Goal: Information Seeking & Learning: Learn about a topic

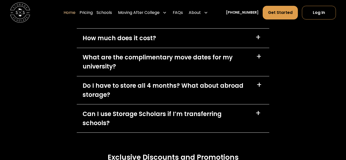
scroll to position [1431, 0]
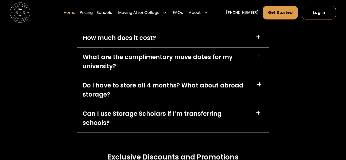
click at [256, 37] on div "+" at bounding box center [259, 37] width 6 height 8
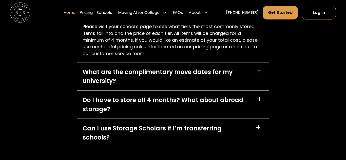
scroll to position [1514, 0]
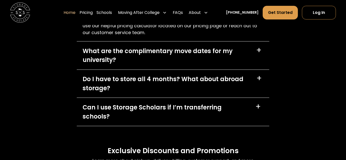
click at [259, 51] on div "+" at bounding box center [259, 51] width 6 height 8
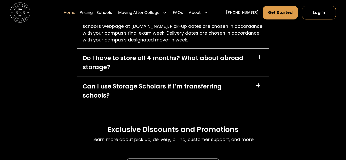
scroll to position [1568, 0]
click at [260, 56] on div "+" at bounding box center [260, 57] width 6 height 8
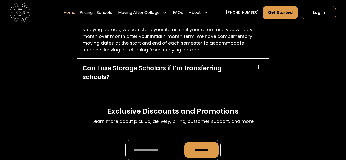
scroll to position [1646, 0]
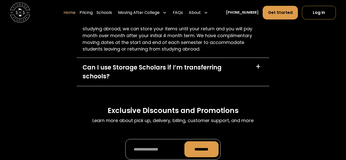
click at [259, 67] on div "+" at bounding box center [259, 67] width 6 height 8
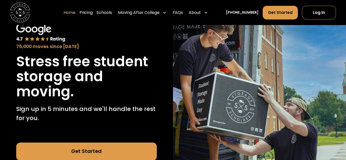
scroll to position [0, 0]
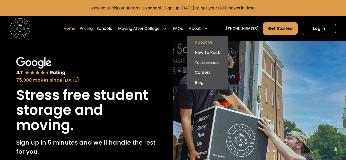
click at [208, 43] on link "About Us" at bounding box center [208, 43] width 38 height 10
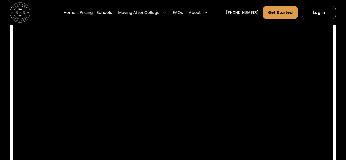
scroll to position [2257, 0]
